Goal: Transaction & Acquisition: Subscribe to service/newsletter

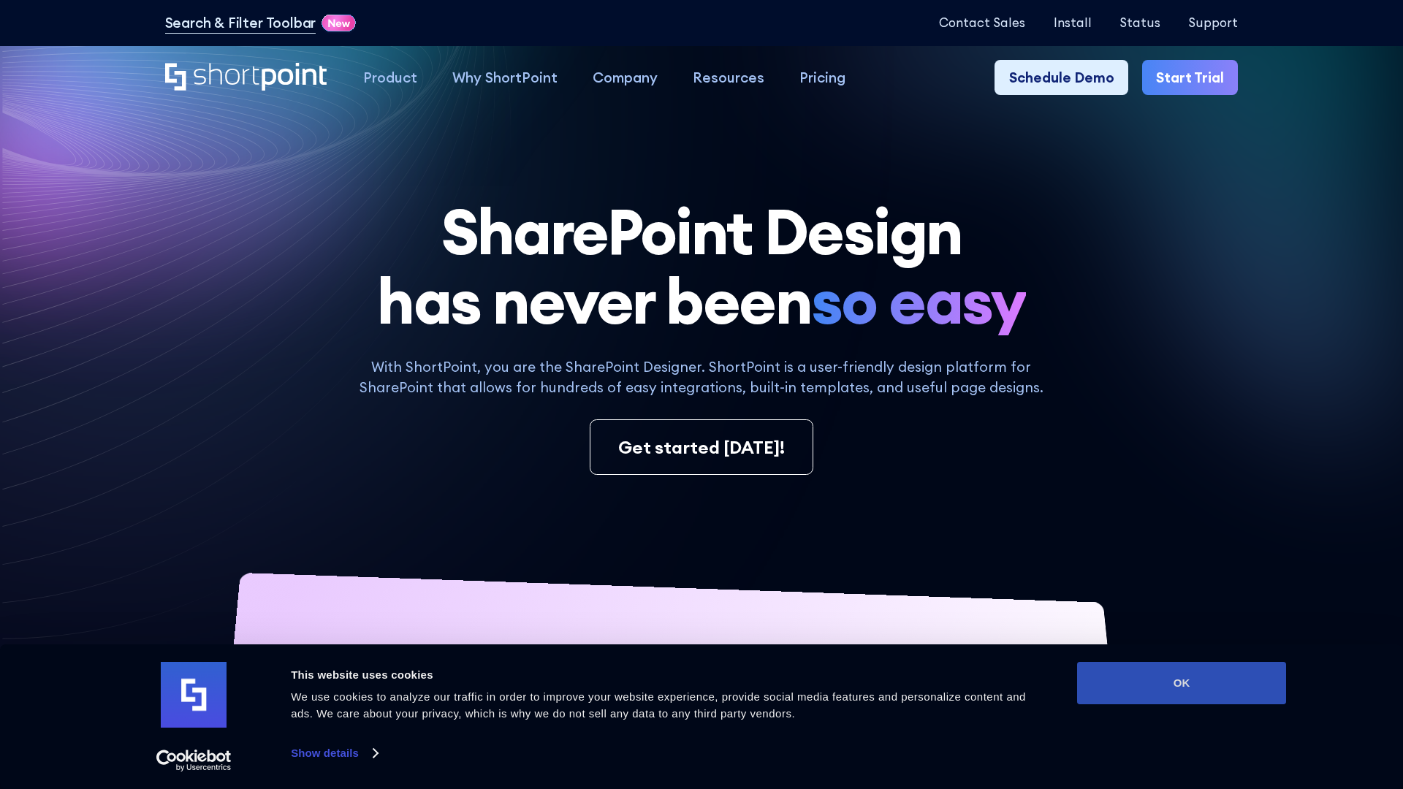
click at [1182, 683] on button "OK" at bounding box center [1181, 683] width 209 height 42
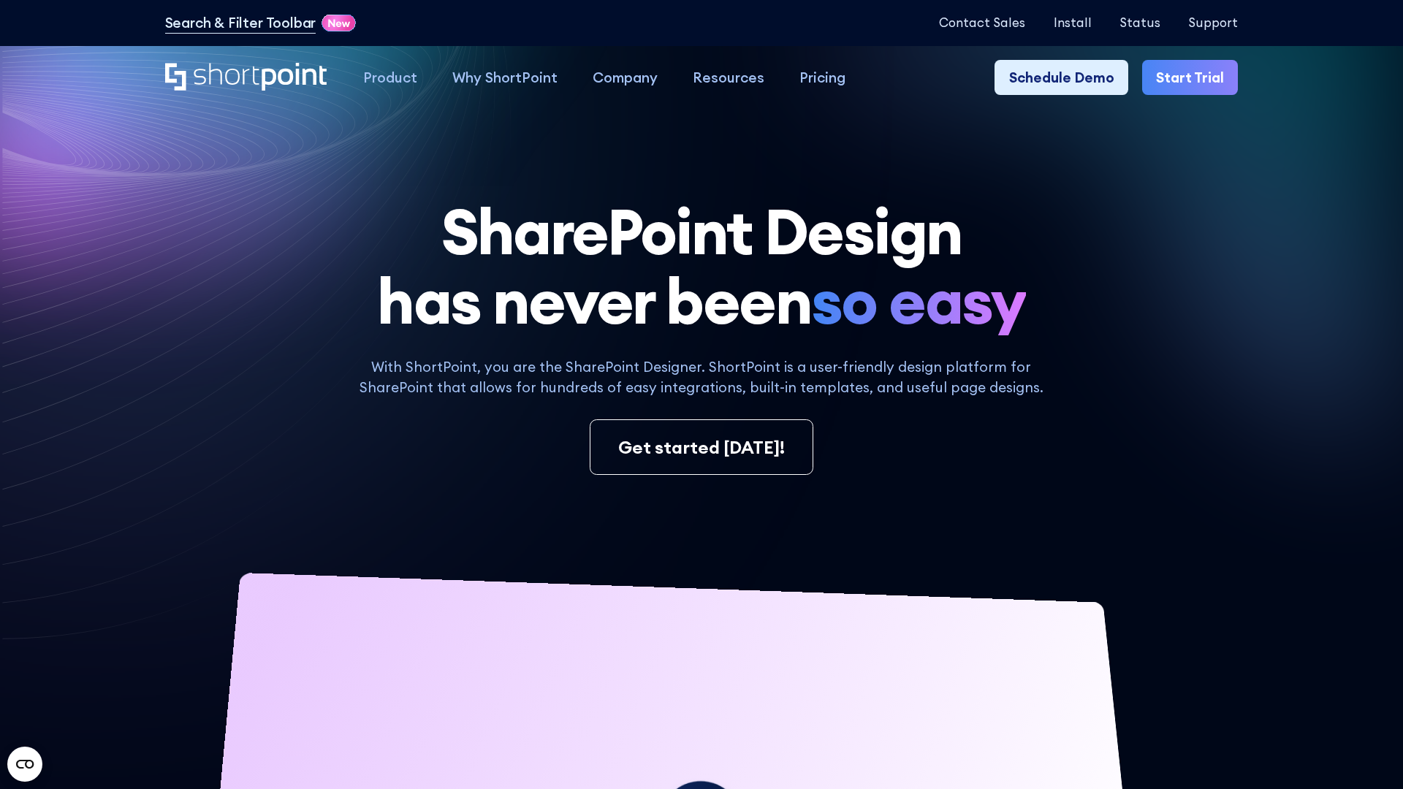
click at [1191, 77] on link "Start Trial" at bounding box center [1190, 77] width 96 height 35
